Goal: Check status

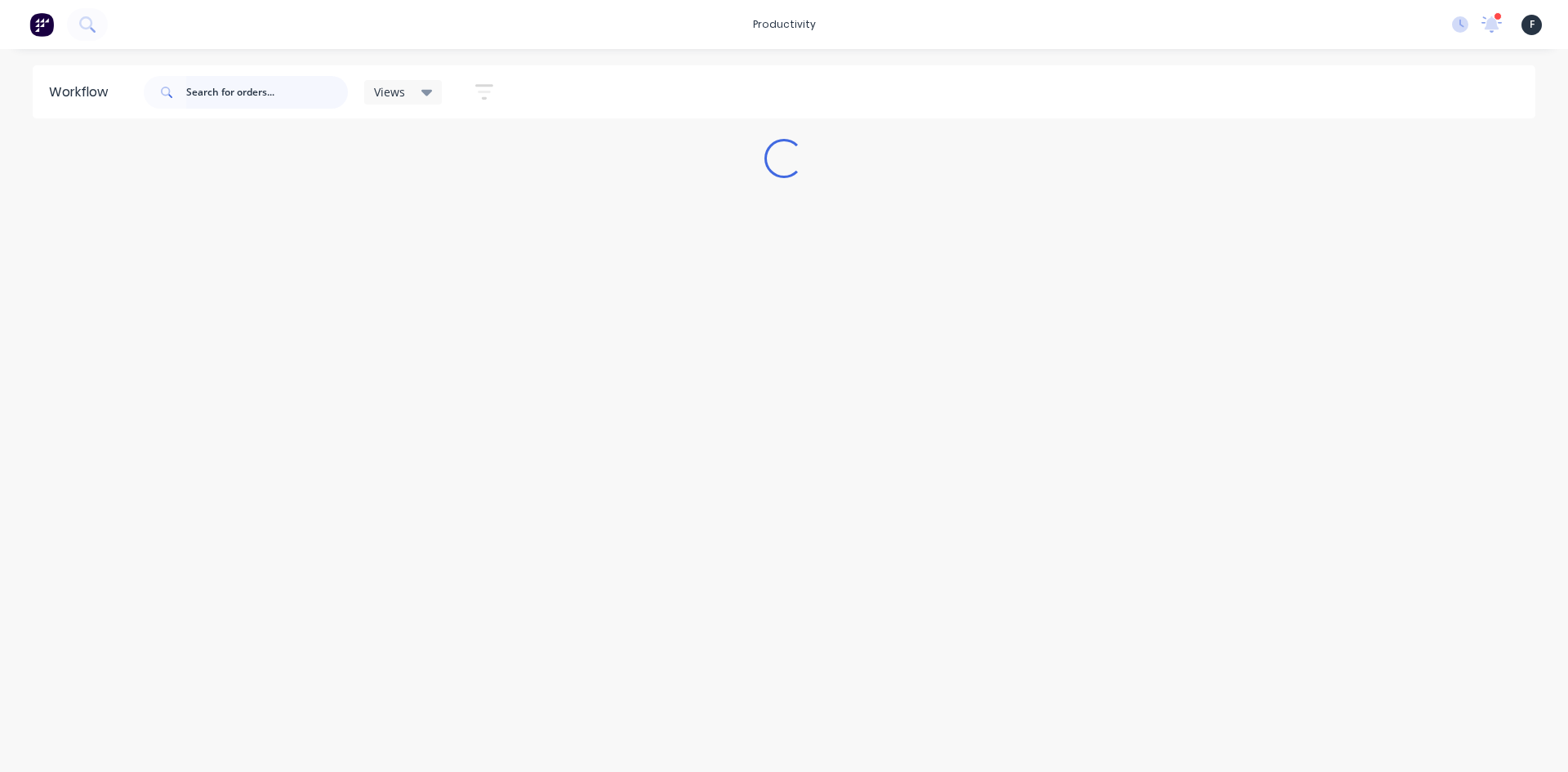
drag, startPoint x: 0, startPoint y: 0, endPoint x: 227, endPoint y: 90, distance: 244.2
click at [227, 90] on input "text" at bounding box center [267, 92] width 162 height 33
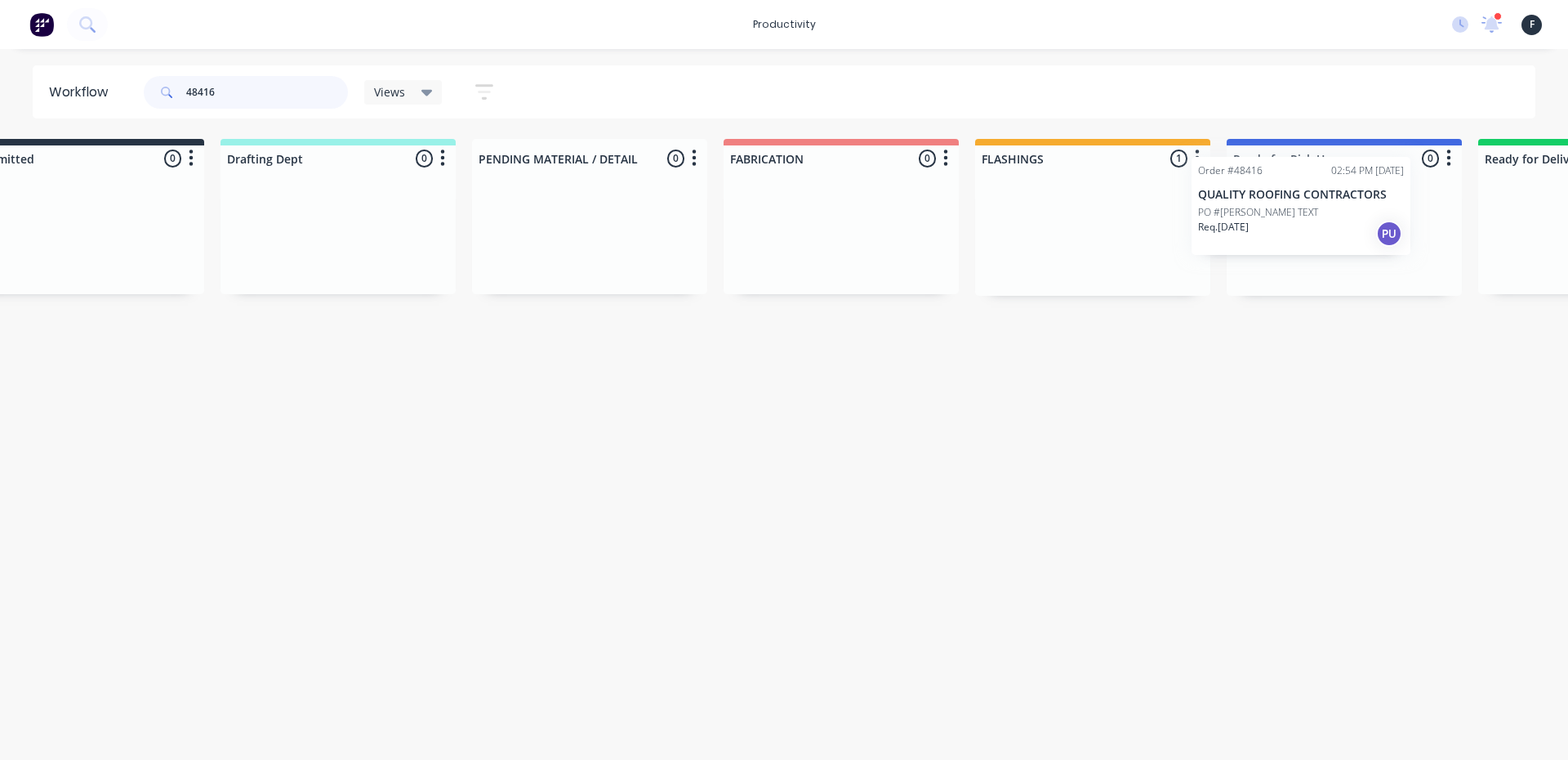
scroll to position [0, 111]
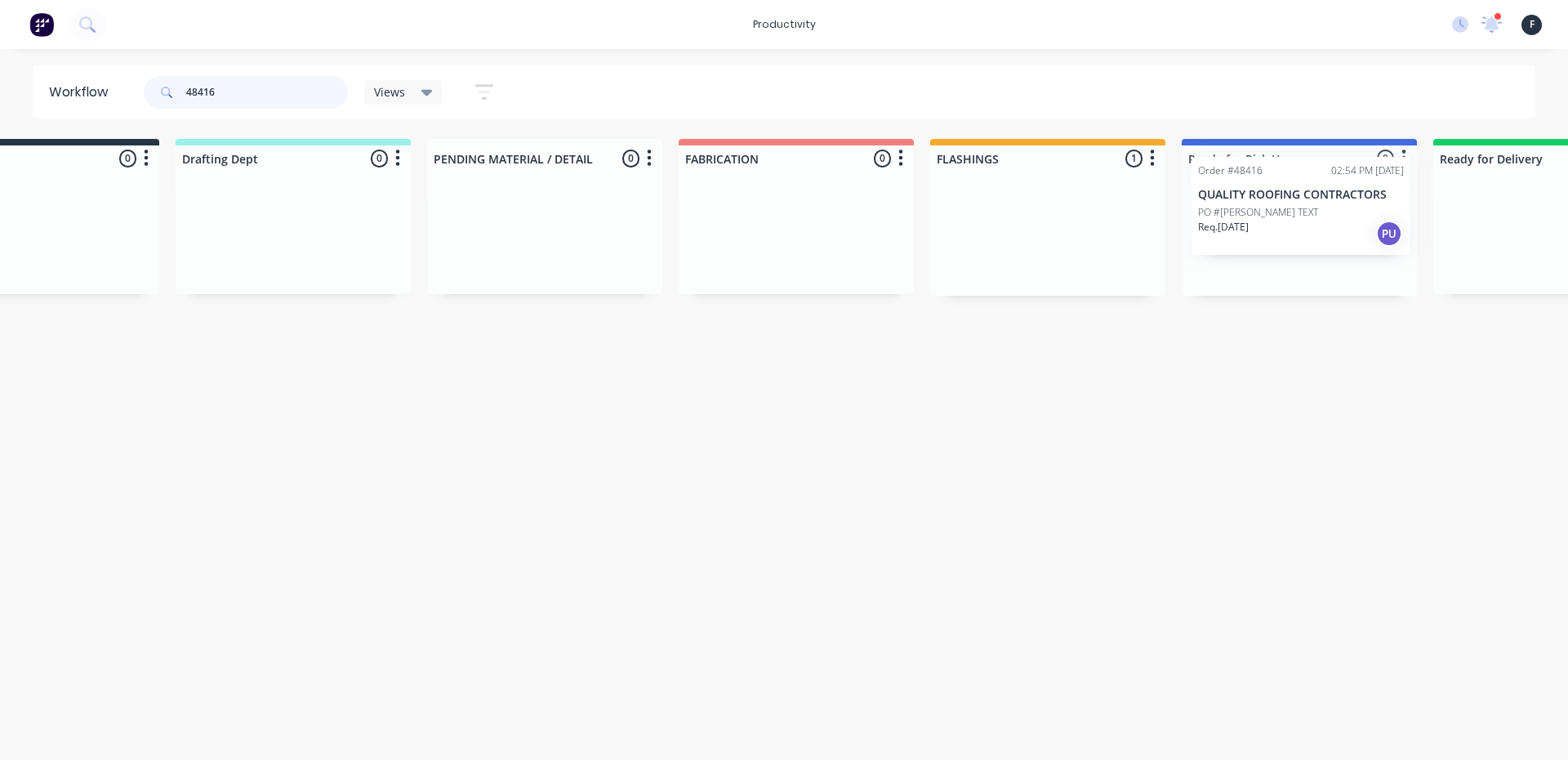
drag, startPoint x: 1164, startPoint y: 263, endPoint x: 1312, endPoint y: 243, distance: 149.3
click at [1312, 243] on div "Submitted 0 Sort By Created date Required date Order number Customer name Most …" at bounding box center [1238, 217] width 2724 height 157
type input "48416"
click at [1306, 250] on div "Req. [DATE] PU" at bounding box center [1299, 262] width 206 height 28
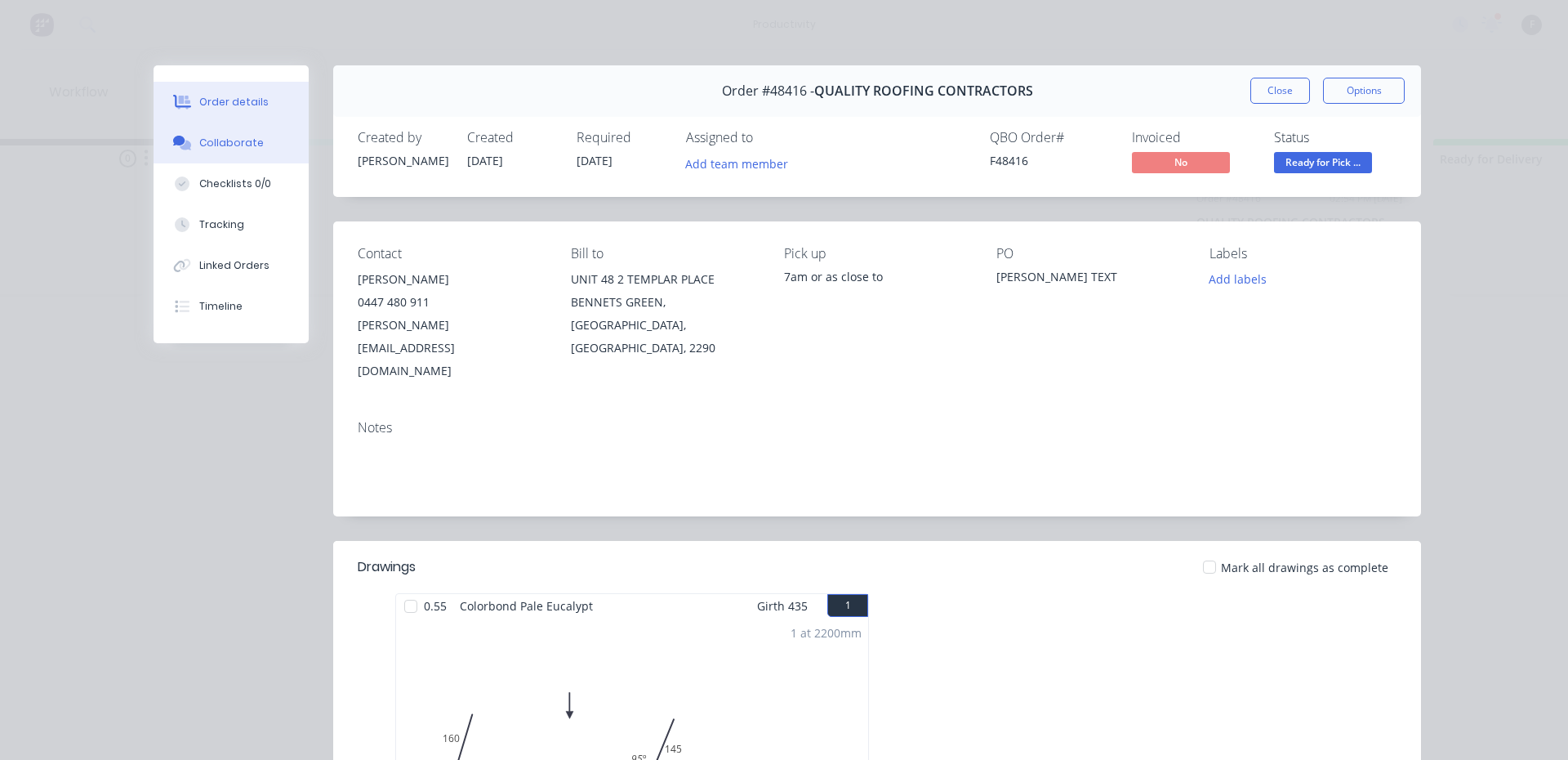
click at [173, 148] on icon at bounding box center [183, 143] width 19 height 15
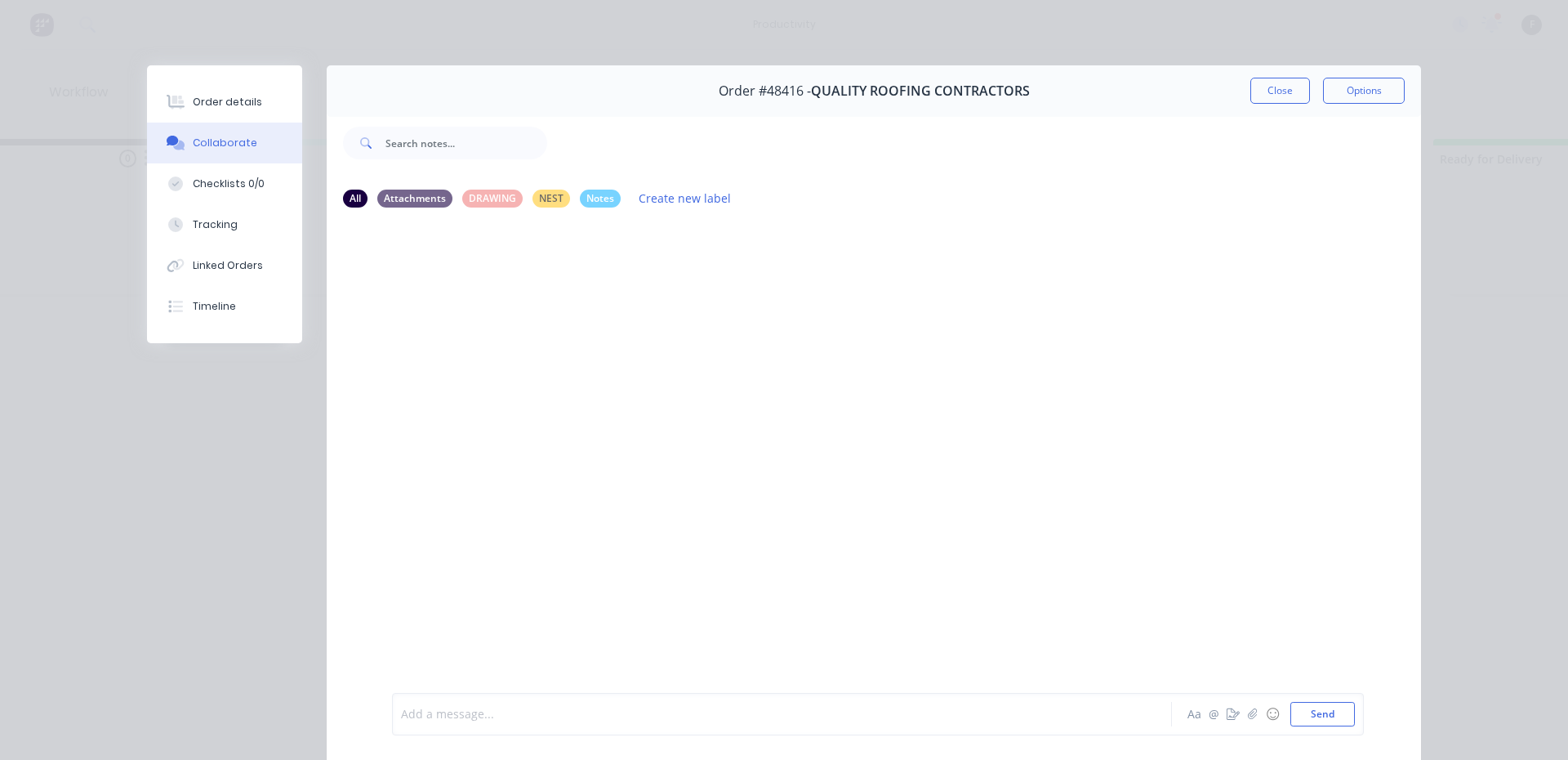
click at [742, 716] on div at bounding box center [759, 714] width 715 height 17
